Goal: Information Seeking & Learning: Check status

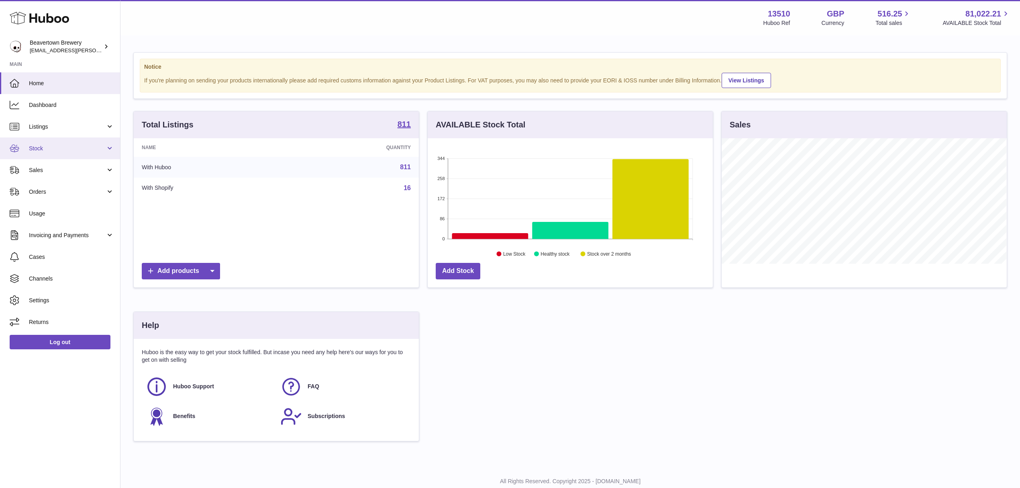
scroll to position [125, 285]
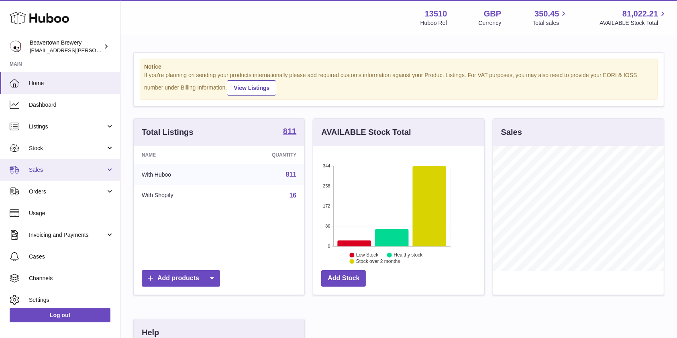
click at [85, 164] on link "Sales" at bounding box center [60, 170] width 120 height 22
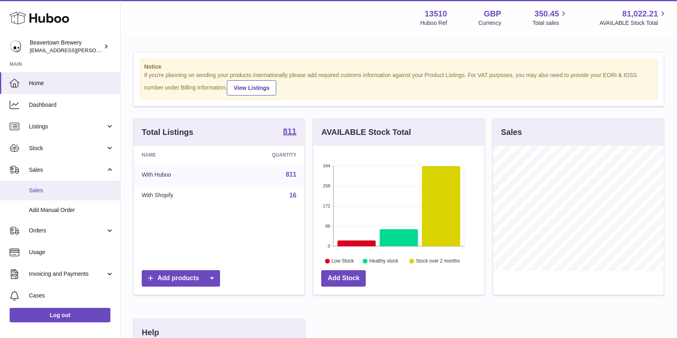
click at [61, 188] on span "Sales" at bounding box center [71, 191] width 85 height 8
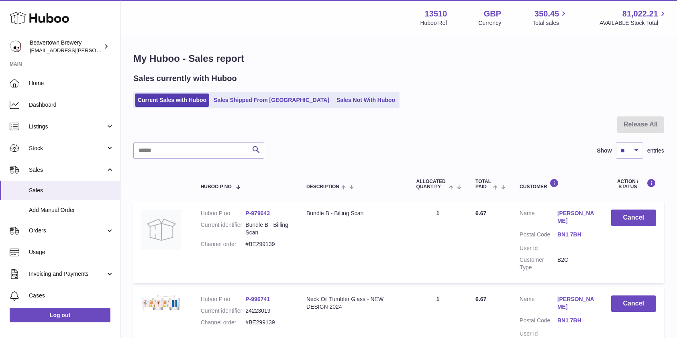
click at [315, 86] on div "Sales currently with Huboo Current Sales with Huboo Sales Shipped From Huboo Sa…" at bounding box center [398, 90] width 531 height 35
drag, startPoint x: 319, startPoint y: 90, endPoint x: 322, endPoint y: 95, distance: 5.8
click at [319, 91] on div "Sales currently with Huboo Current Sales with Huboo Sales Shipped From Huboo Sa…" at bounding box center [398, 90] width 531 height 35
click at [334, 97] on link "Sales Not With Huboo" at bounding box center [366, 100] width 64 height 13
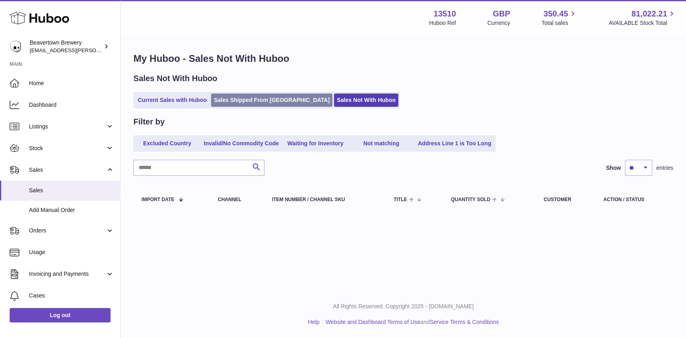
click at [243, 104] on link "Sales Shipped From Huboo" at bounding box center [271, 100] width 121 height 13
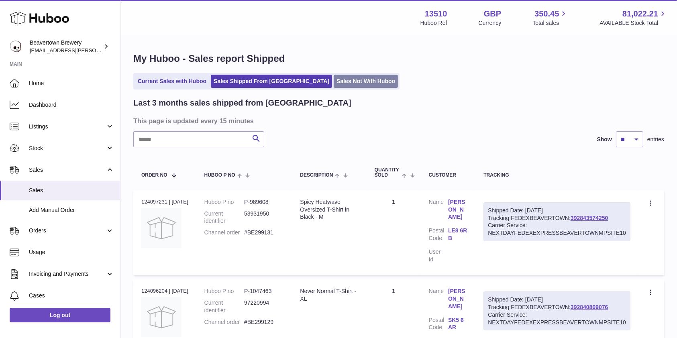
click at [334, 82] on link "Sales Not With Huboo" at bounding box center [366, 81] width 64 height 13
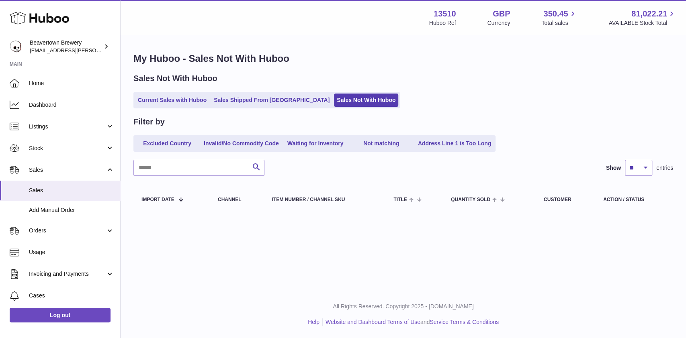
click at [257, 110] on div "My Huboo - Sales Not With Huboo Sales Not With Huboo Current Sales with Huboo S…" at bounding box center [402, 133] width 565 height 194
click at [257, 105] on link "Sales Shipped From [GEOGRAPHIC_DATA]" at bounding box center [271, 100] width 121 height 13
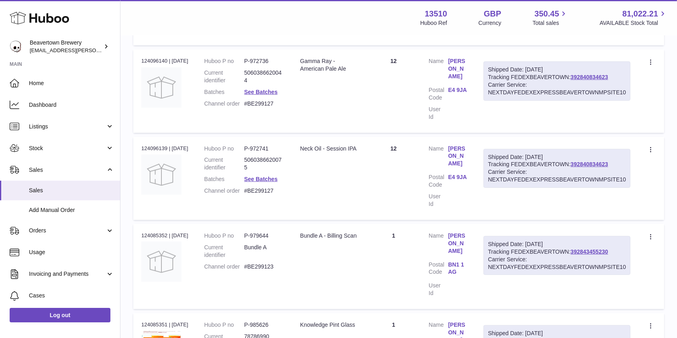
scroll to position [428, 0]
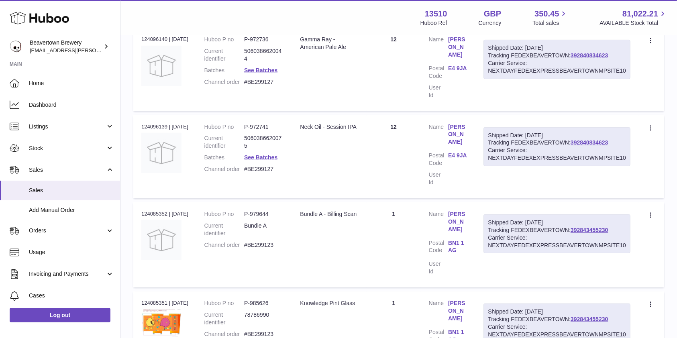
click at [412, 292] on td "Quantity 1" at bounding box center [394, 334] width 54 height 85
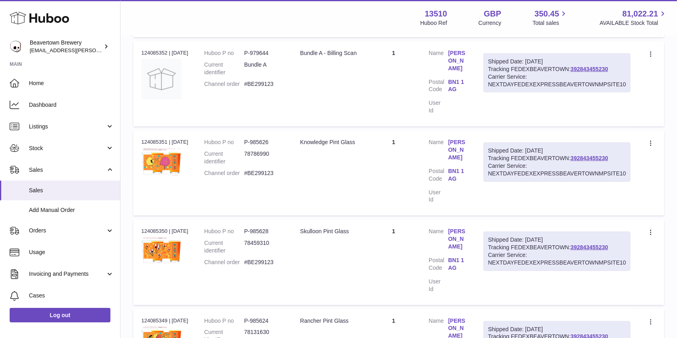
scroll to position [643, 0]
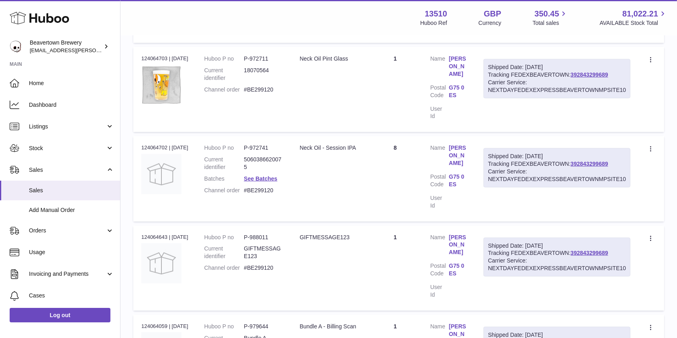
scroll to position [706, 0]
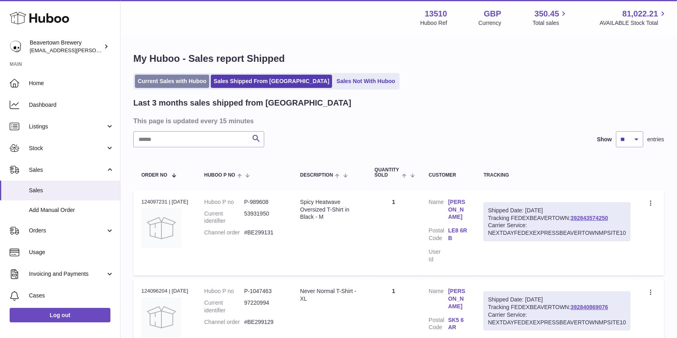
click at [181, 77] on link "Current Sales with Huboo" at bounding box center [172, 81] width 74 height 13
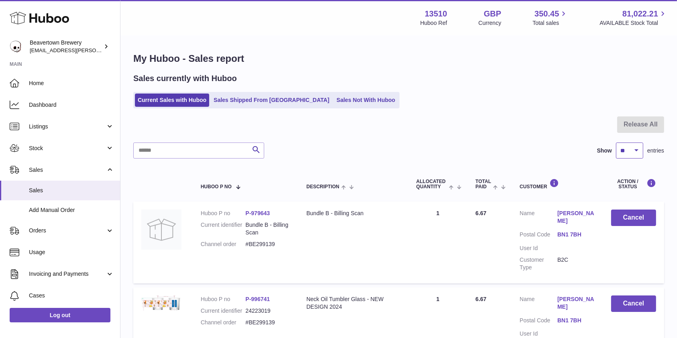
drag, startPoint x: 629, startPoint y: 151, endPoint x: 630, endPoint y: 157, distance: 6.9
click at [629, 151] on select "** ** ** ***" at bounding box center [629, 151] width 27 height 16
select select "***"
click at [616, 143] on select "** ** ** ***" at bounding box center [629, 151] width 27 height 16
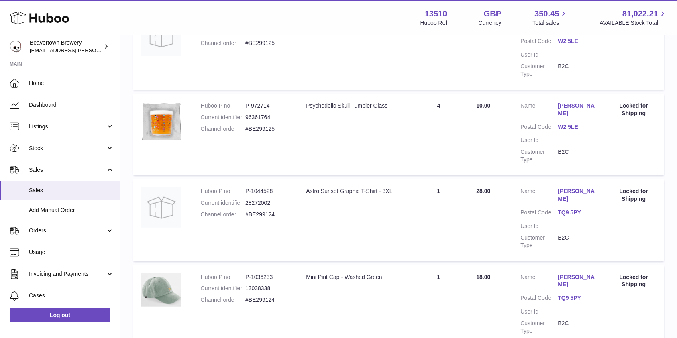
scroll to position [3600, 0]
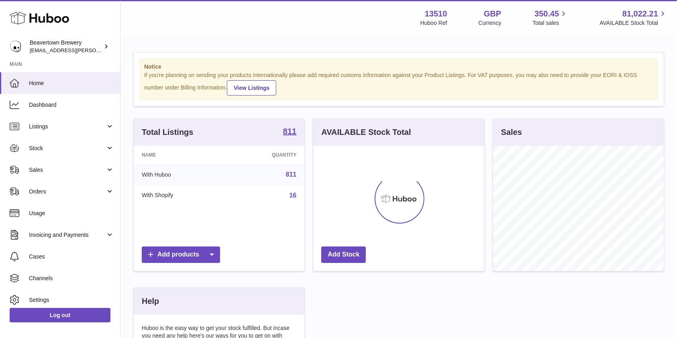
scroll to position [125, 171]
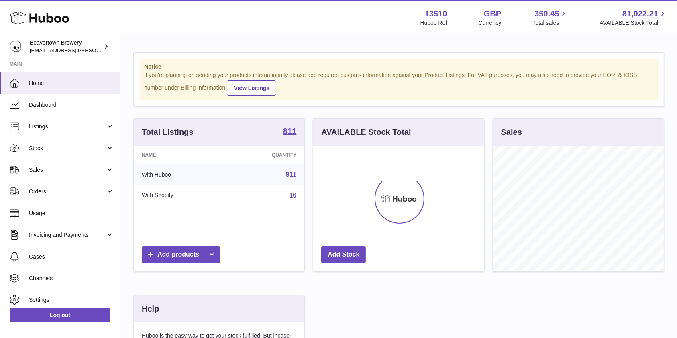
drag, startPoint x: 70, startPoint y: 147, endPoint x: 58, endPoint y: 164, distance: 21.6
click at [70, 147] on span "Stock" at bounding box center [67, 149] width 77 height 8
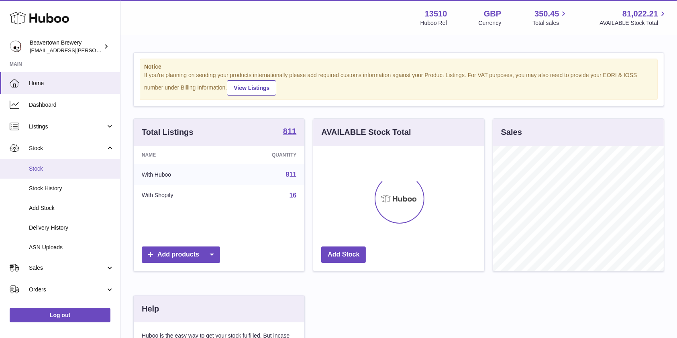
click at [55, 165] on span "Stock" at bounding box center [71, 169] width 85 height 8
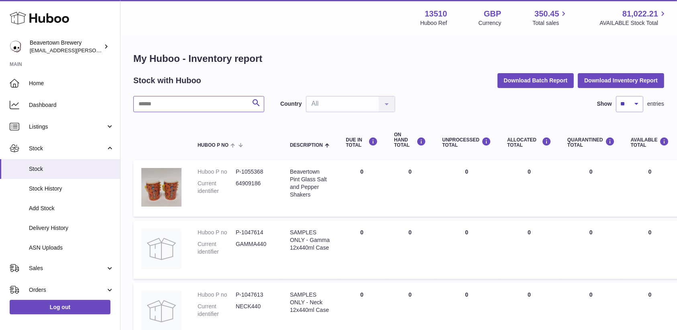
click at [191, 101] on input "text" at bounding box center [198, 104] width 131 height 16
type input "*****"
